Goal: Book appointment/travel/reservation

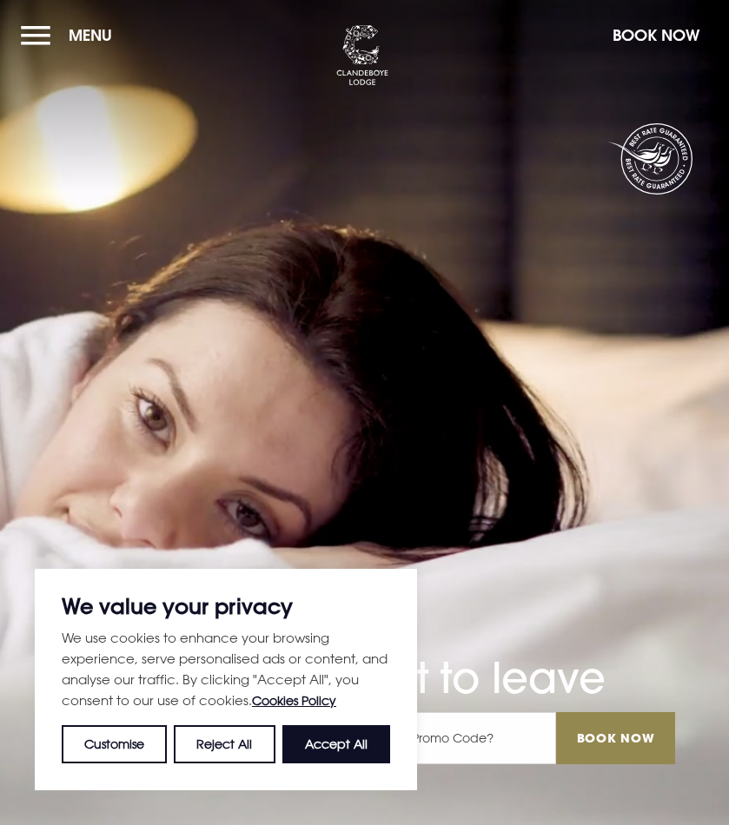
click at [56, 36] on button "Menu" at bounding box center [71, 35] width 100 height 37
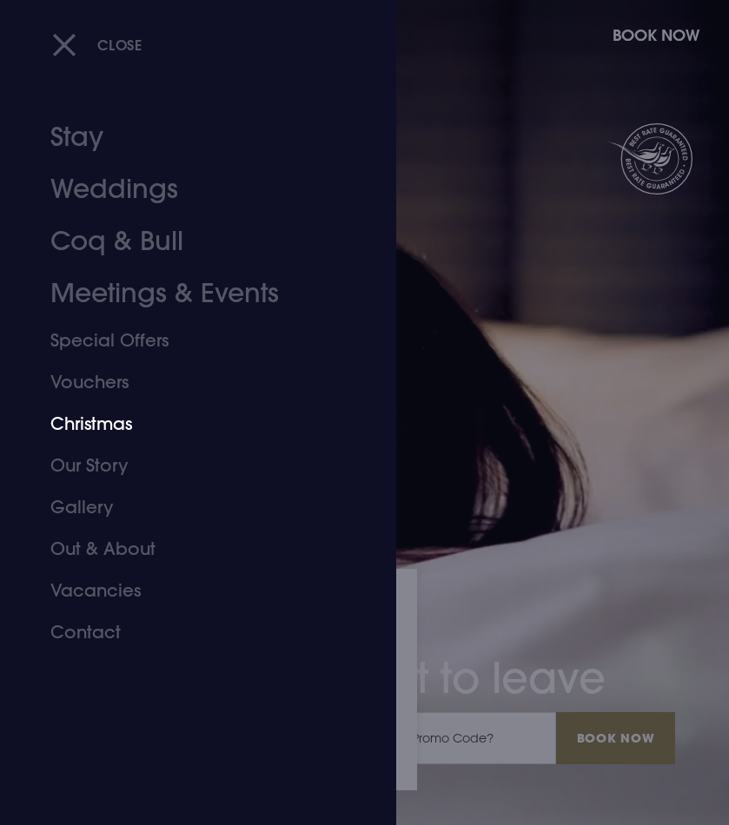
click at [91, 423] on link "Christmas" at bounding box center [187, 424] width 275 height 42
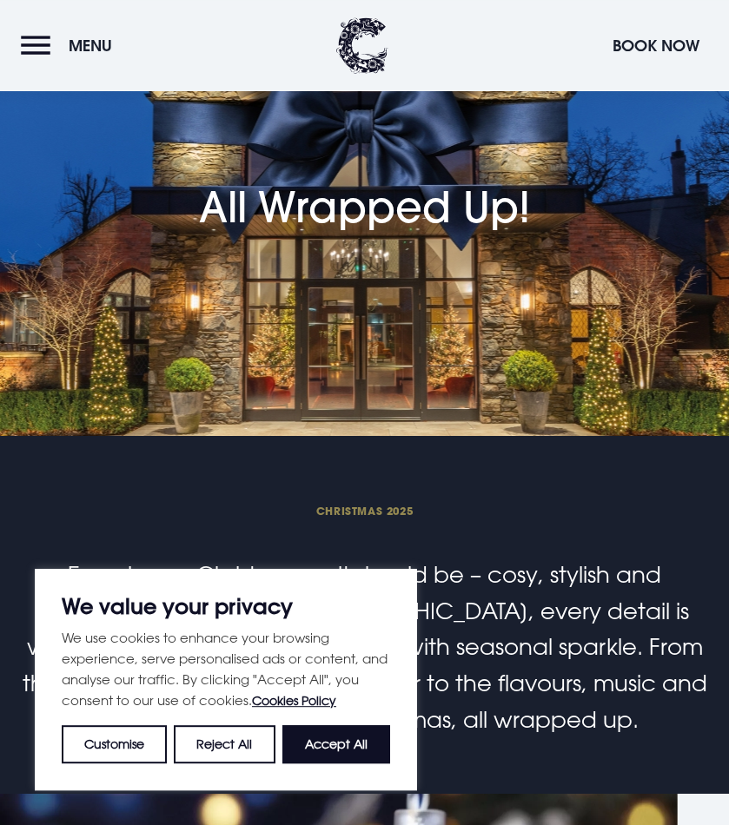
scroll to position [89, 0]
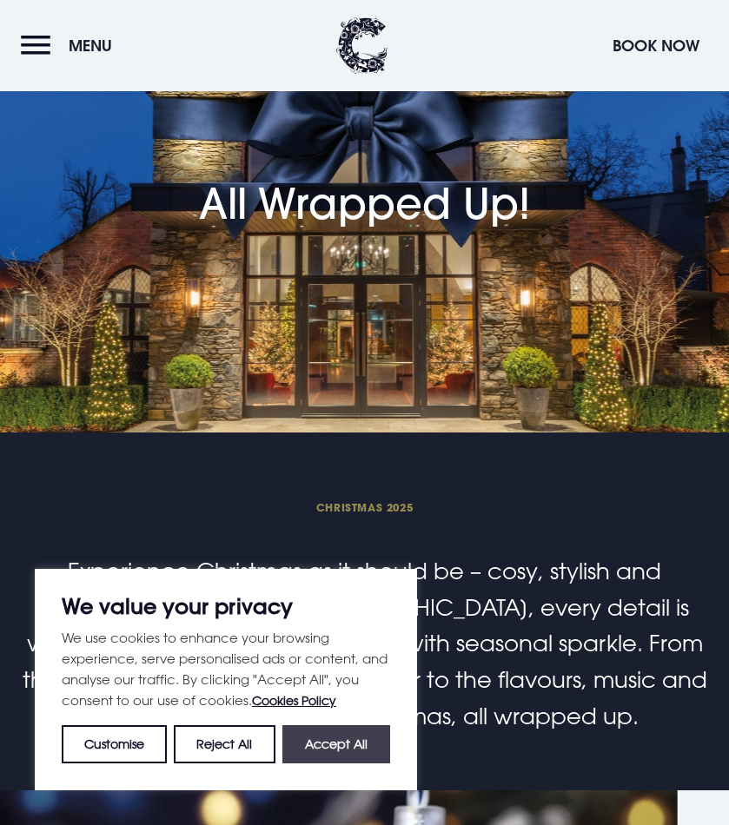
click at [337, 739] on button "Accept All" at bounding box center [336, 745] width 108 height 38
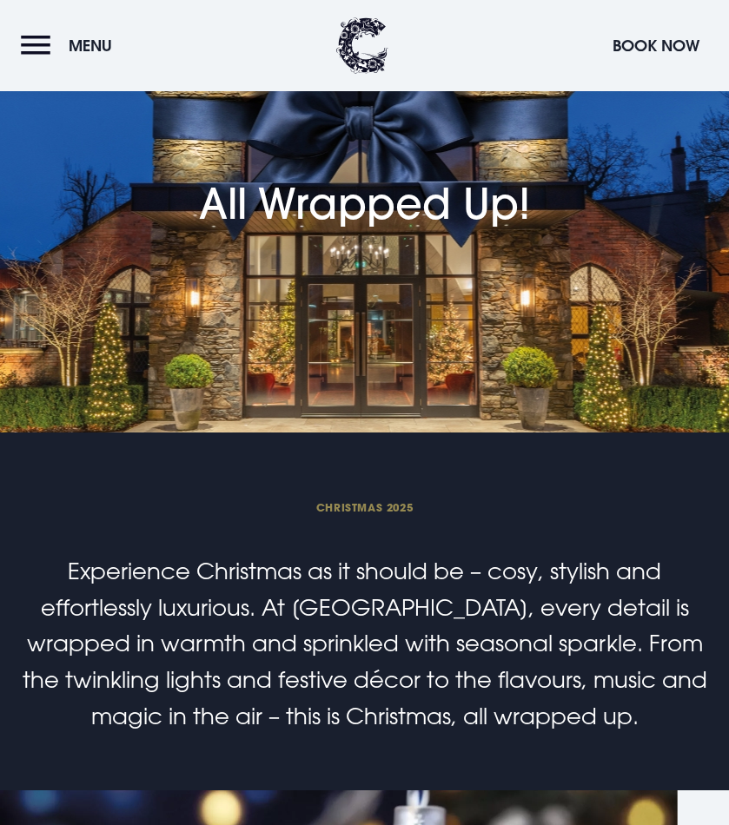
checkbox input "true"
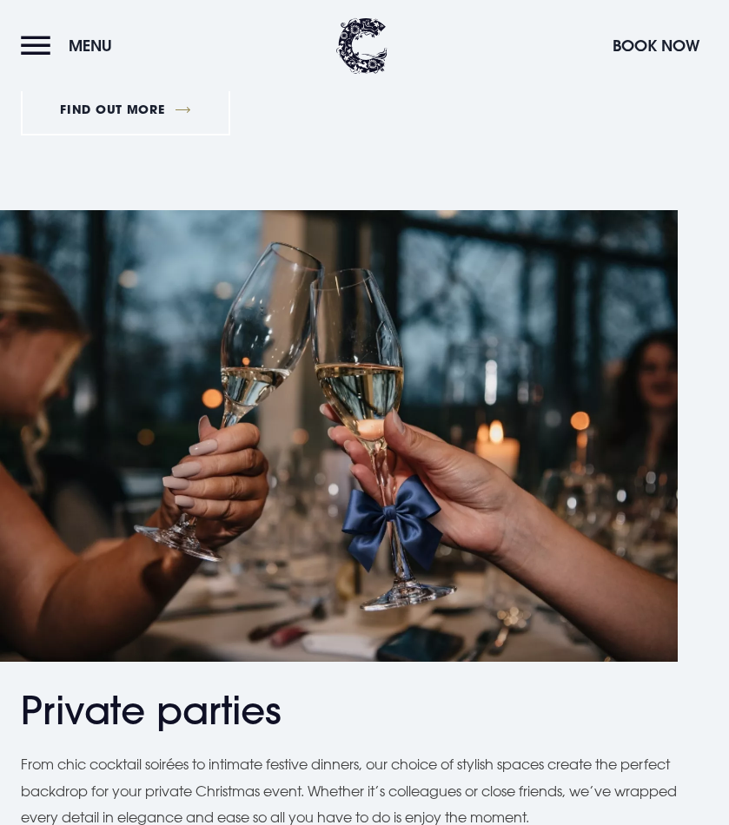
scroll to position [1329, 0]
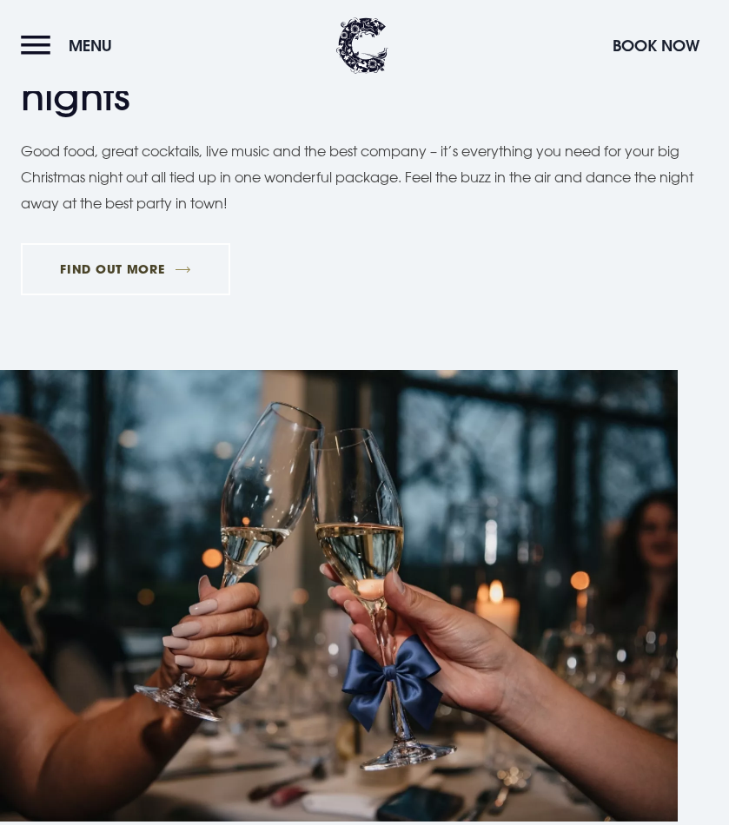
click at [148, 267] on link "FIND OUT MORE" at bounding box center [125, 269] width 209 height 52
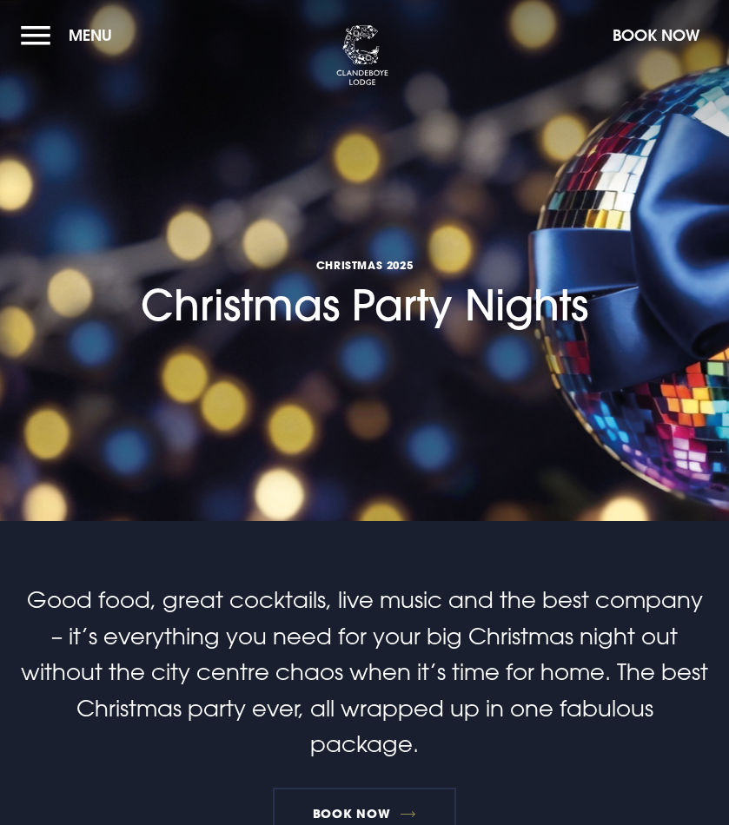
scroll to position [443, 0]
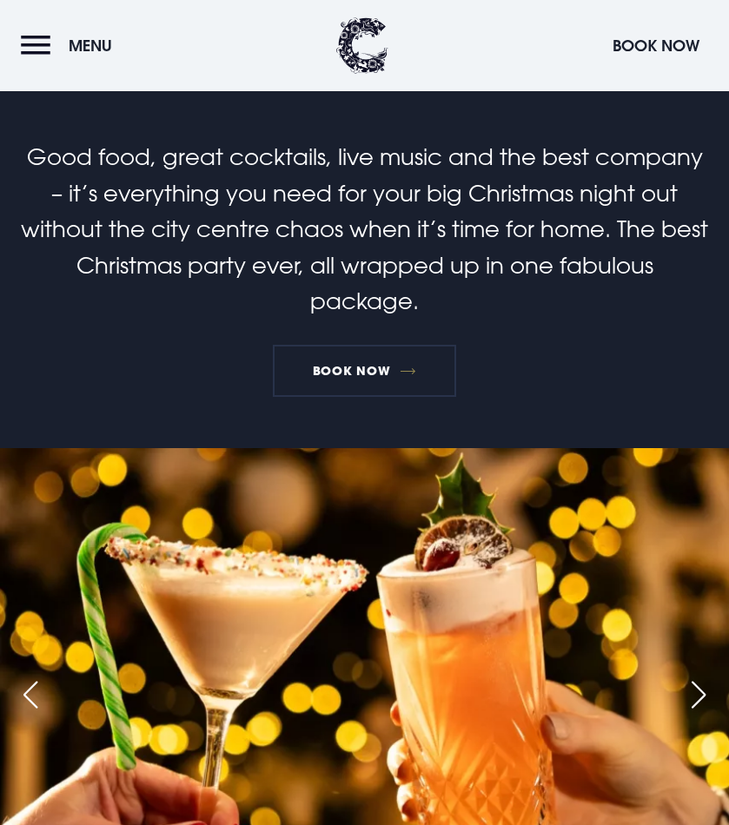
click at [353, 371] on link "Book Now" at bounding box center [364, 371] width 182 height 52
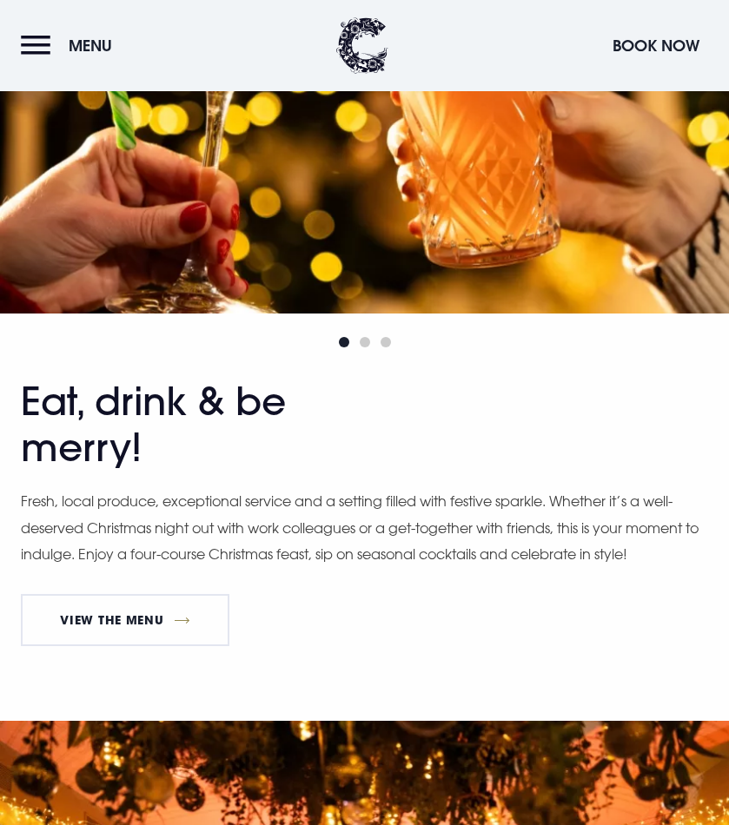
scroll to position [709, 0]
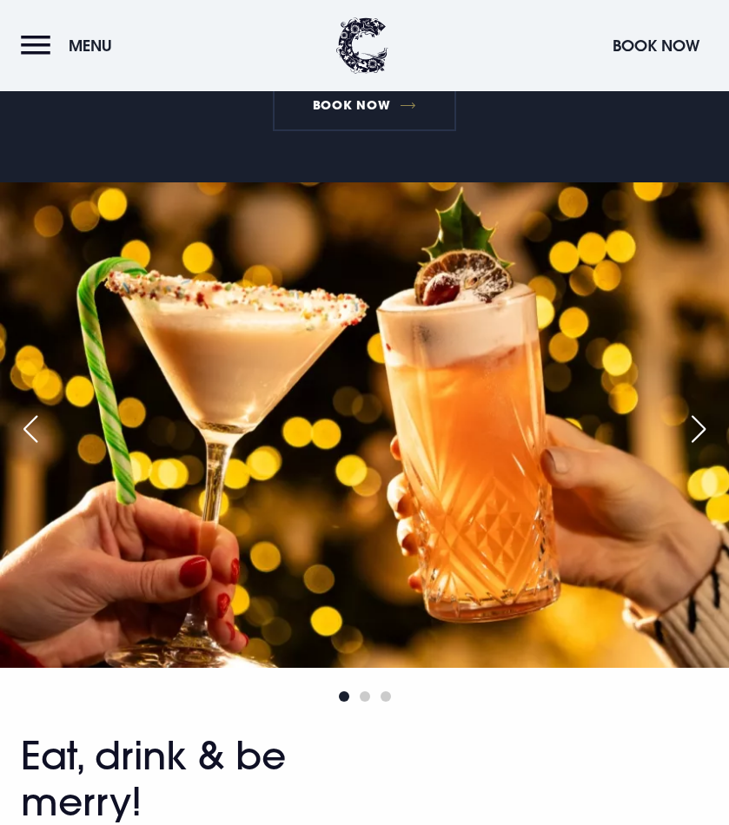
click at [694, 439] on div "Next slide" at bounding box center [698, 429] width 43 height 38
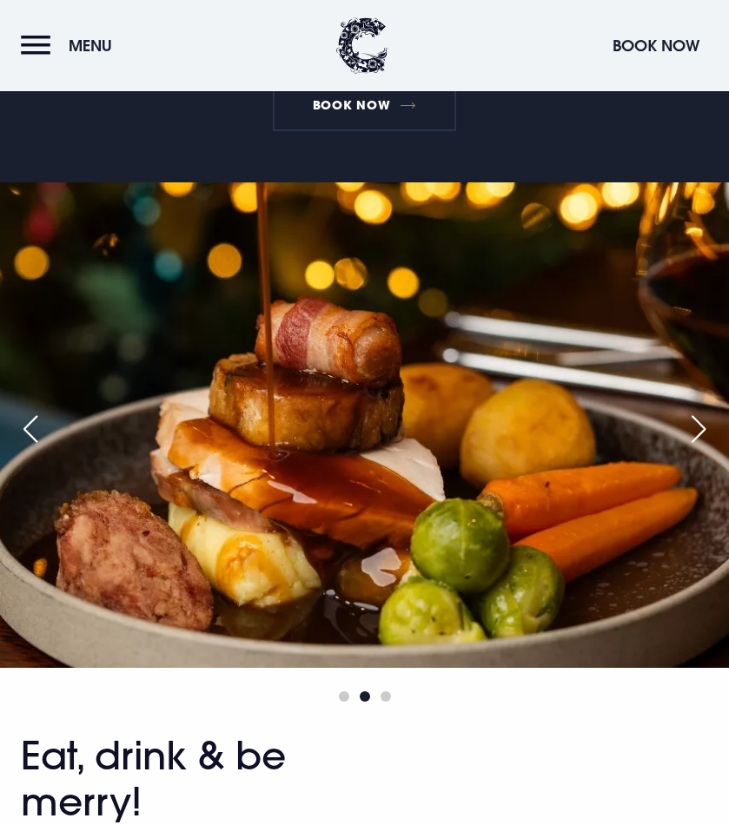
click at [691, 439] on div "Next slide" at bounding box center [698, 429] width 43 height 38
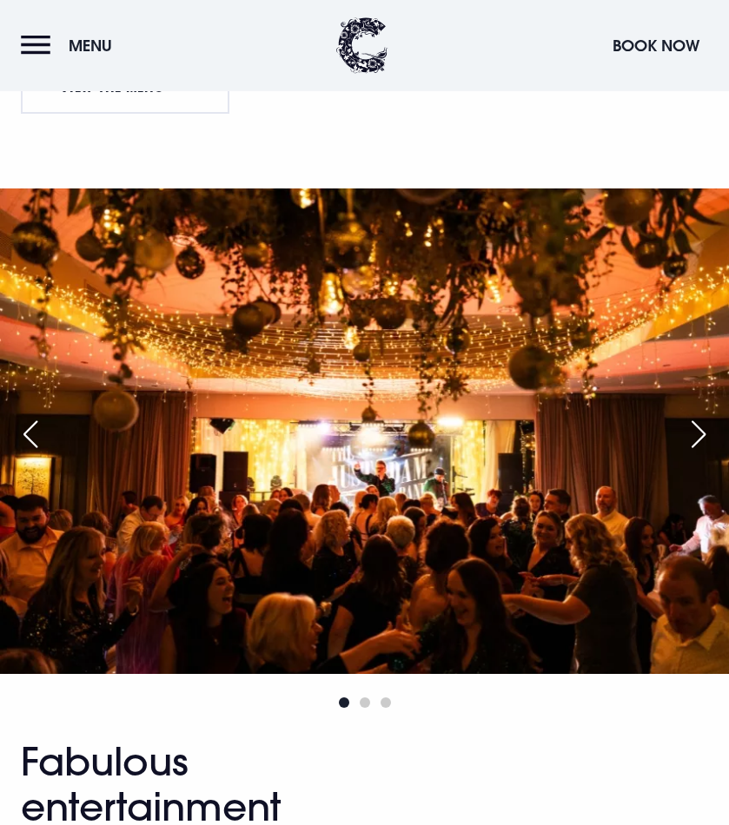
scroll to position [1595, 0]
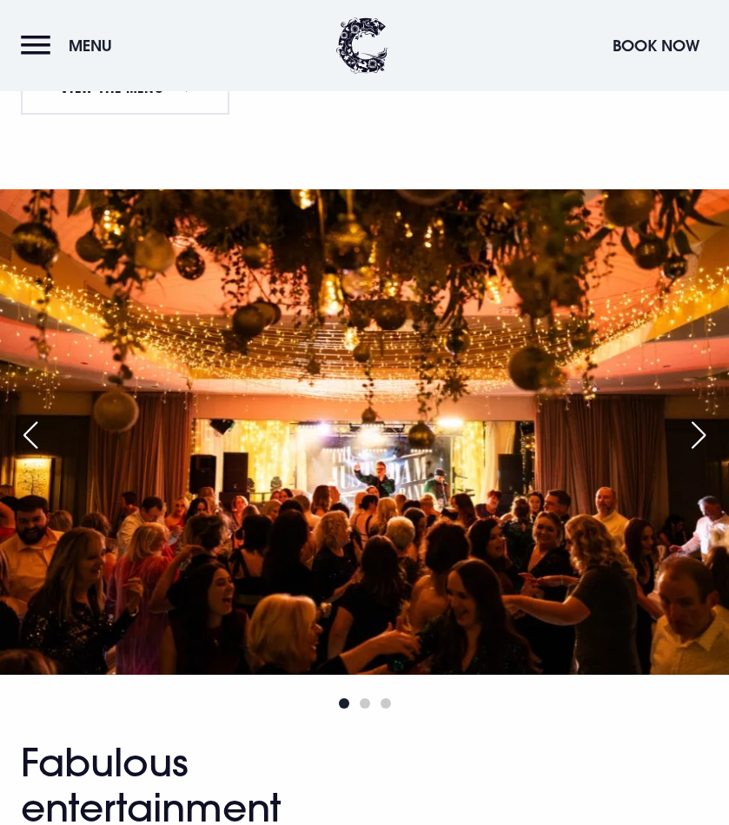
click at [696, 439] on div "Next slide" at bounding box center [698, 435] width 43 height 38
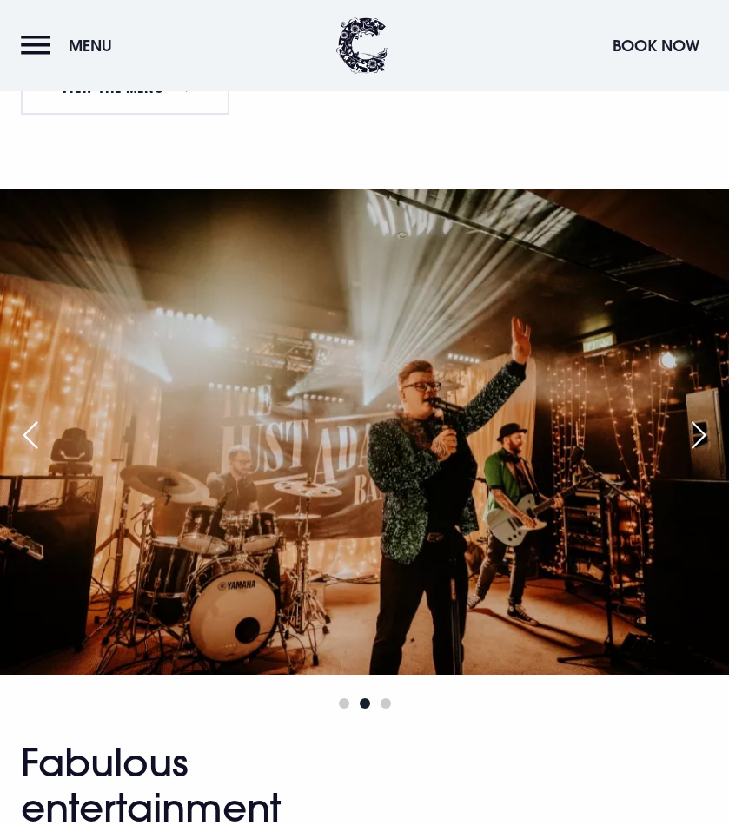
click at [696, 439] on div "Next slide" at bounding box center [698, 435] width 43 height 38
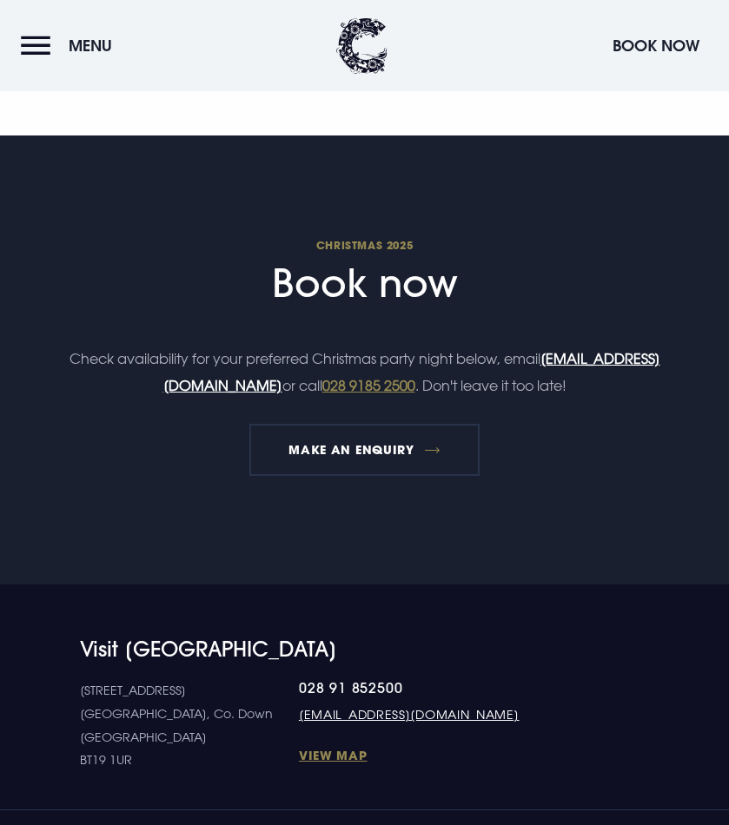
scroll to position [3368, 0]
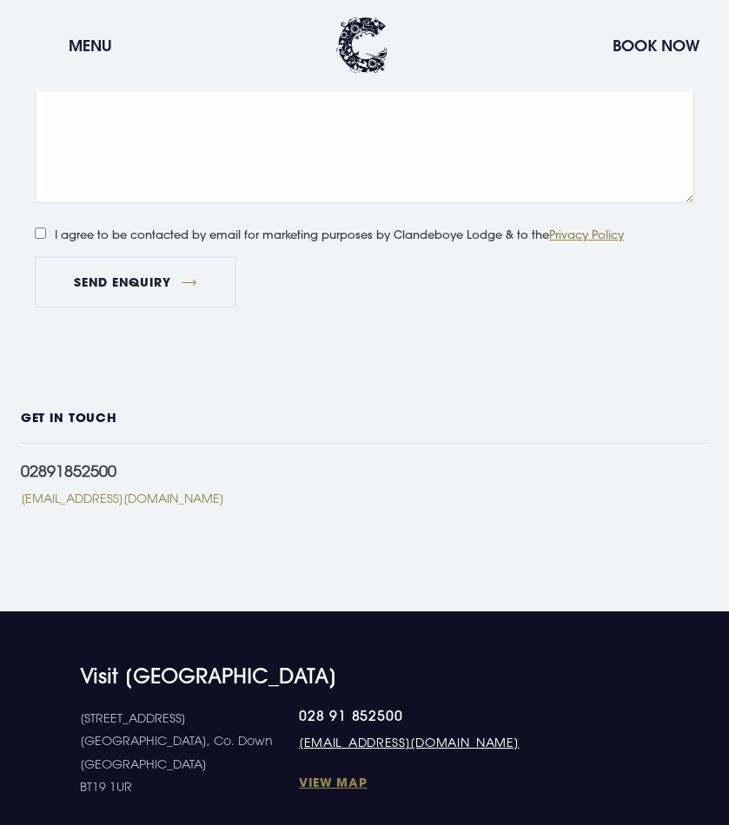
scroll to position [1329, 0]
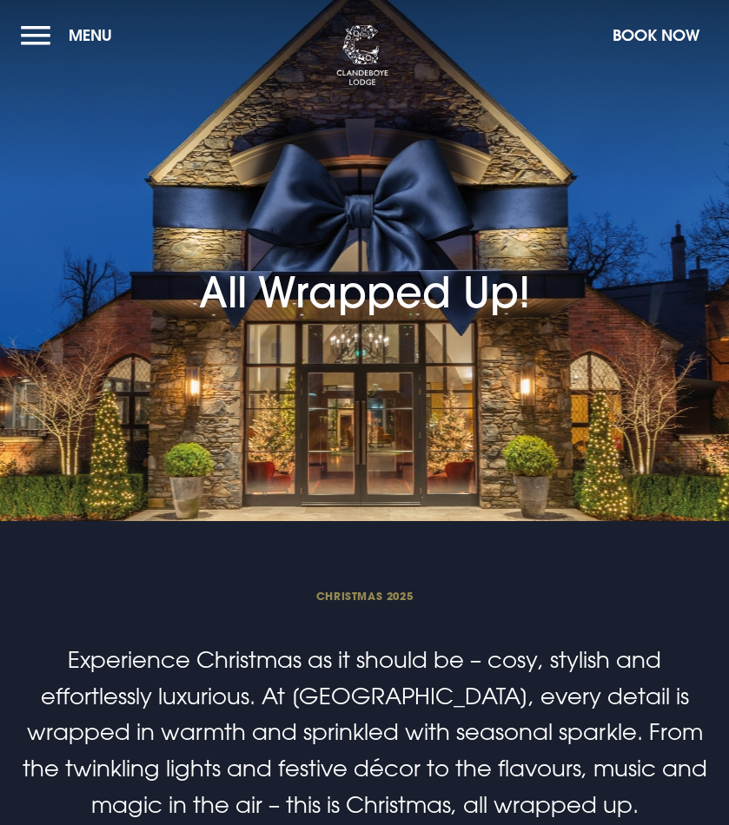
drag, startPoint x: 647, startPoint y: 40, endPoint x: 638, endPoint y: 43, distance: 10.2
click at [646, 40] on button "Book Now" at bounding box center [656, 35] width 104 height 37
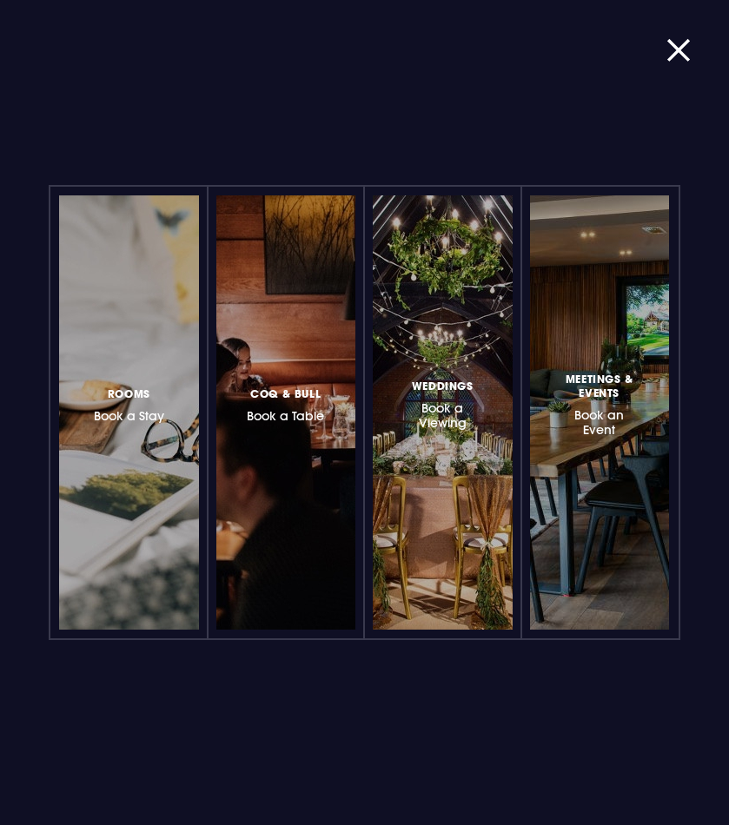
click at [610, 417] on h3 "Meetings & Events Book an Event" at bounding box center [599, 403] width 84 height 69
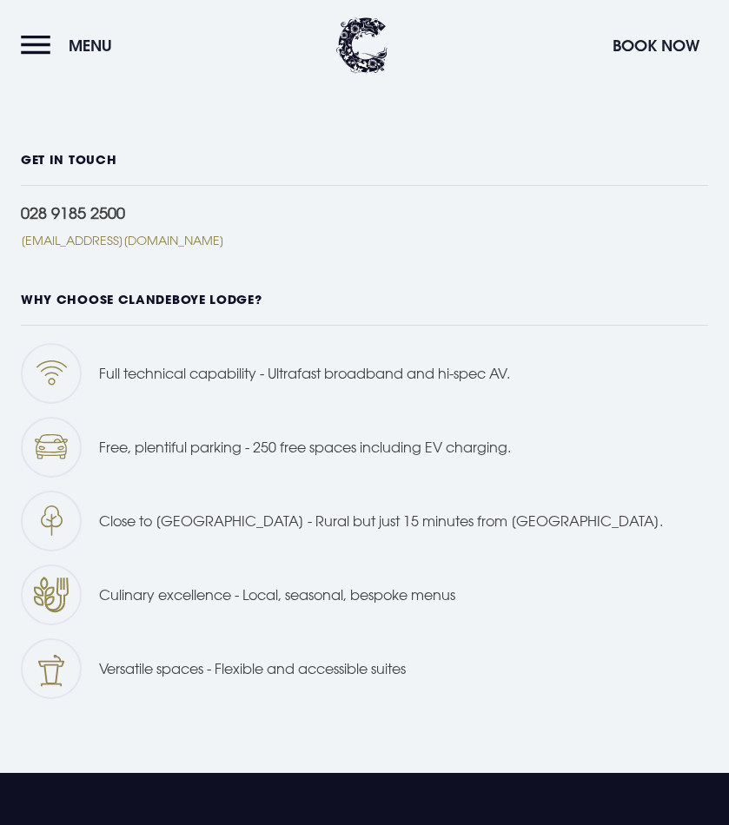
scroll to position [1507, 0]
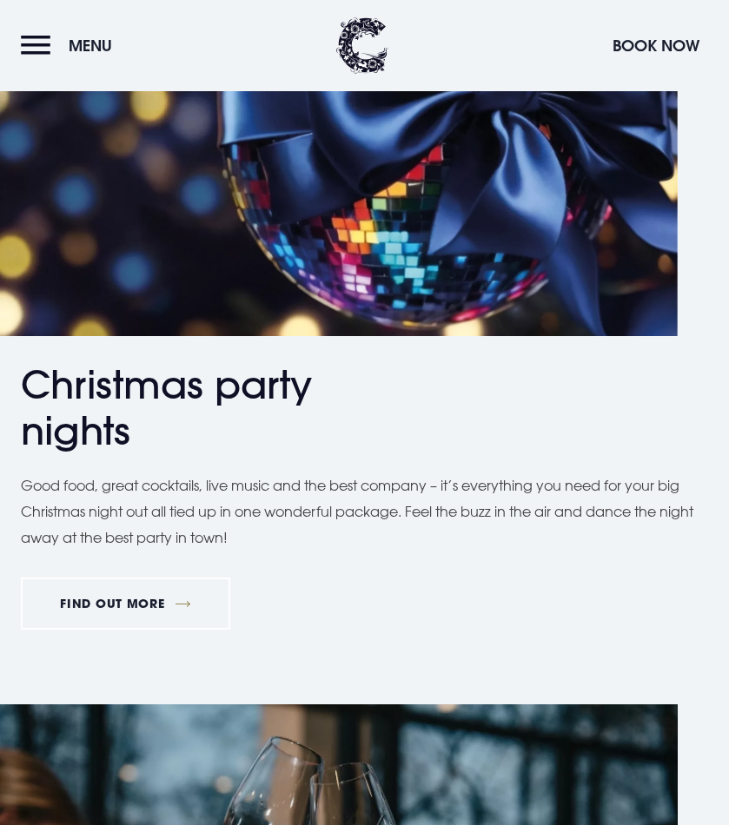
scroll to position [1241, 0]
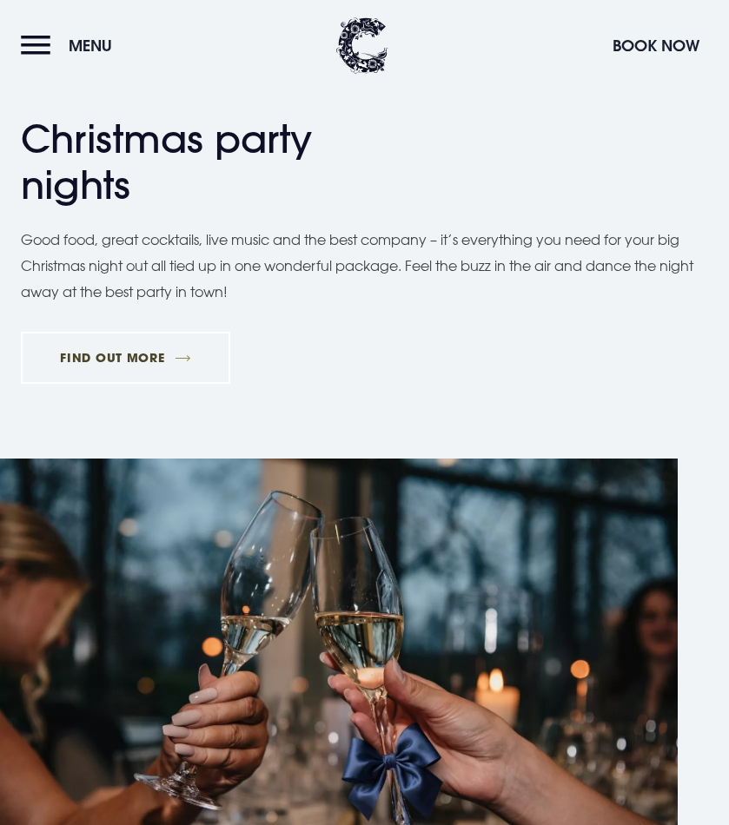
click at [161, 353] on link "FIND OUT MORE" at bounding box center [125, 358] width 209 height 52
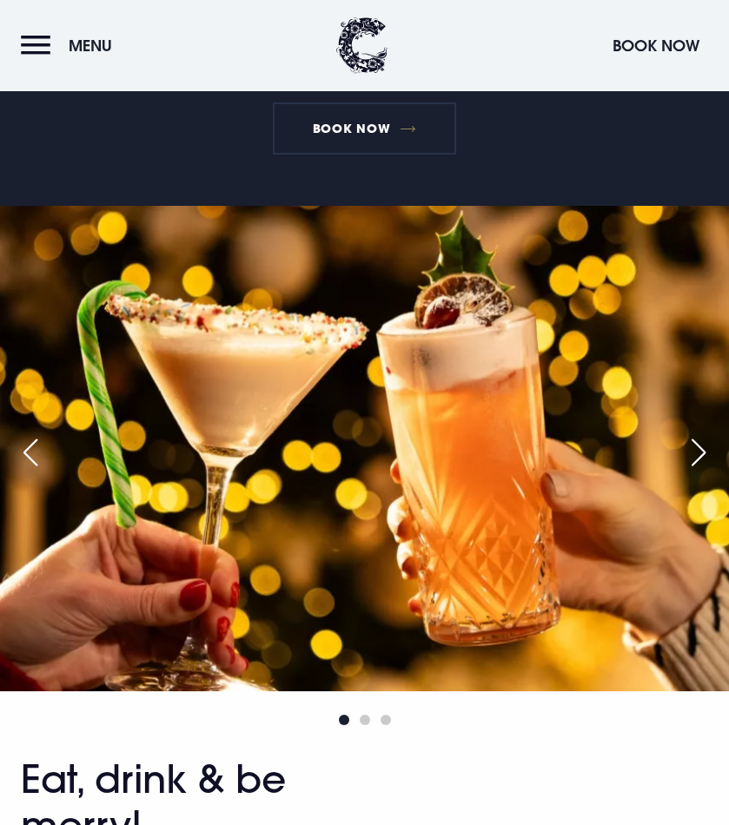
scroll to position [355, 0]
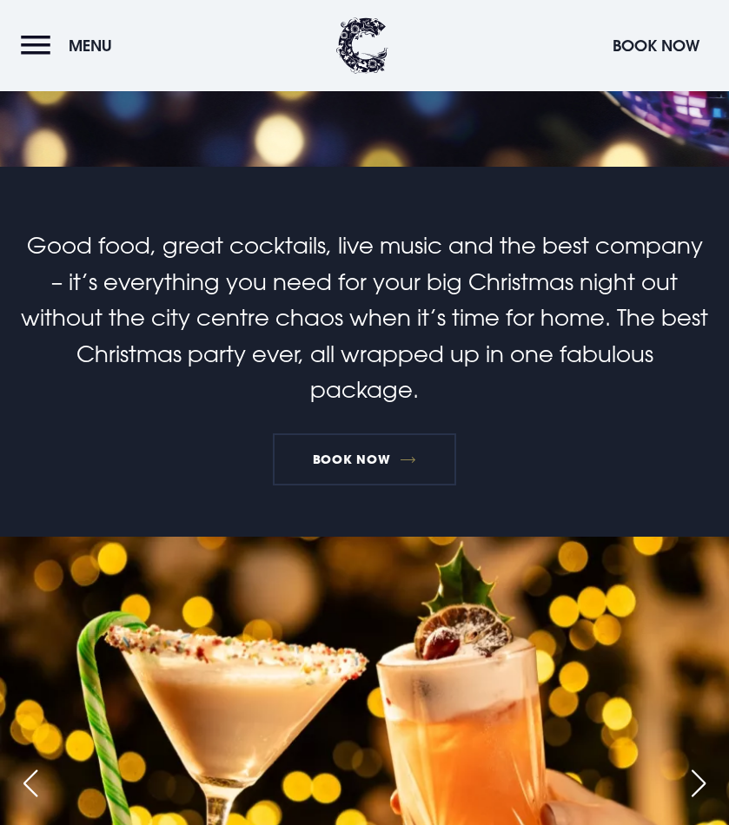
click at [377, 463] on link "Book Now" at bounding box center [364, 460] width 182 height 52
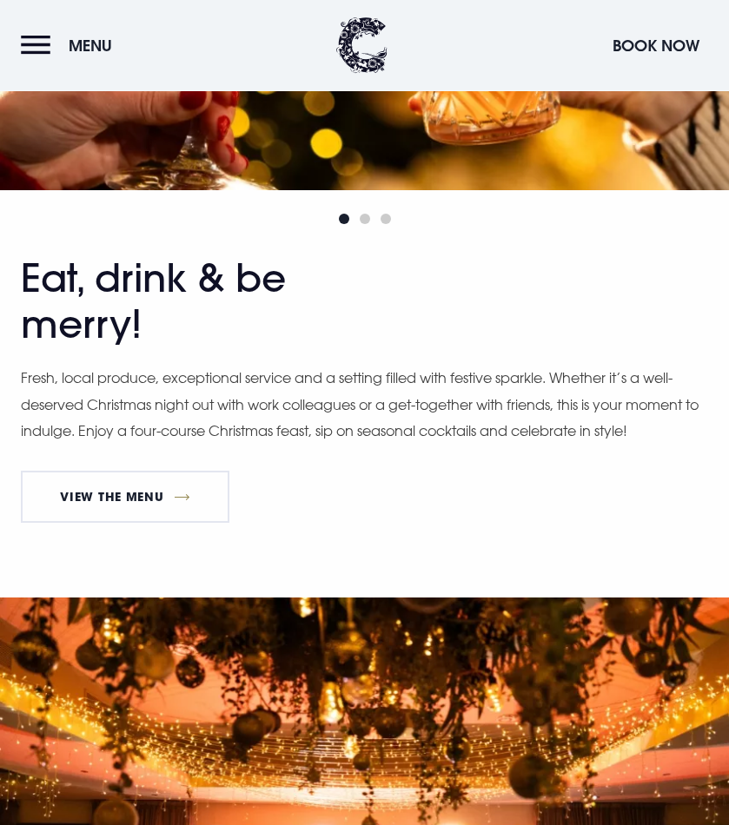
scroll to position [1152, 0]
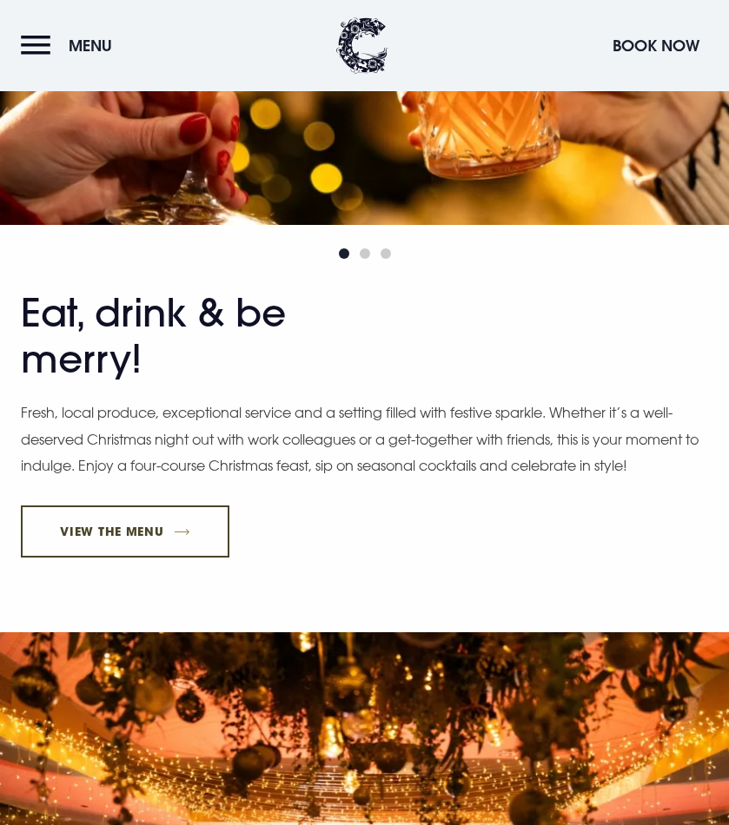
click at [167, 530] on link "View The Menu" at bounding box center [125, 532] width 209 height 52
